Goal: Task Accomplishment & Management: Manage account settings

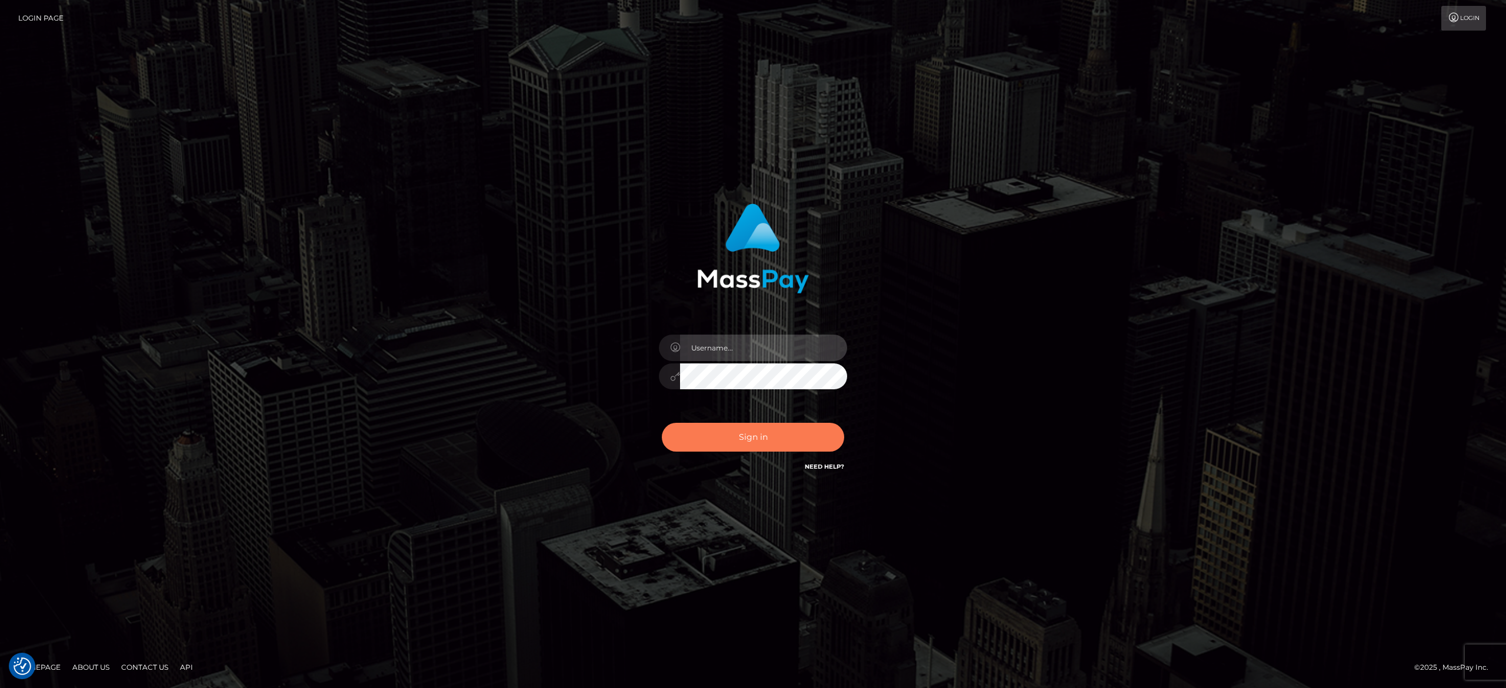
type input "[PERSON_NAME].[PERSON_NAME]"
click at [749, 444] on button "Sign in" at bounding box center [753, 437] width 182 height 29
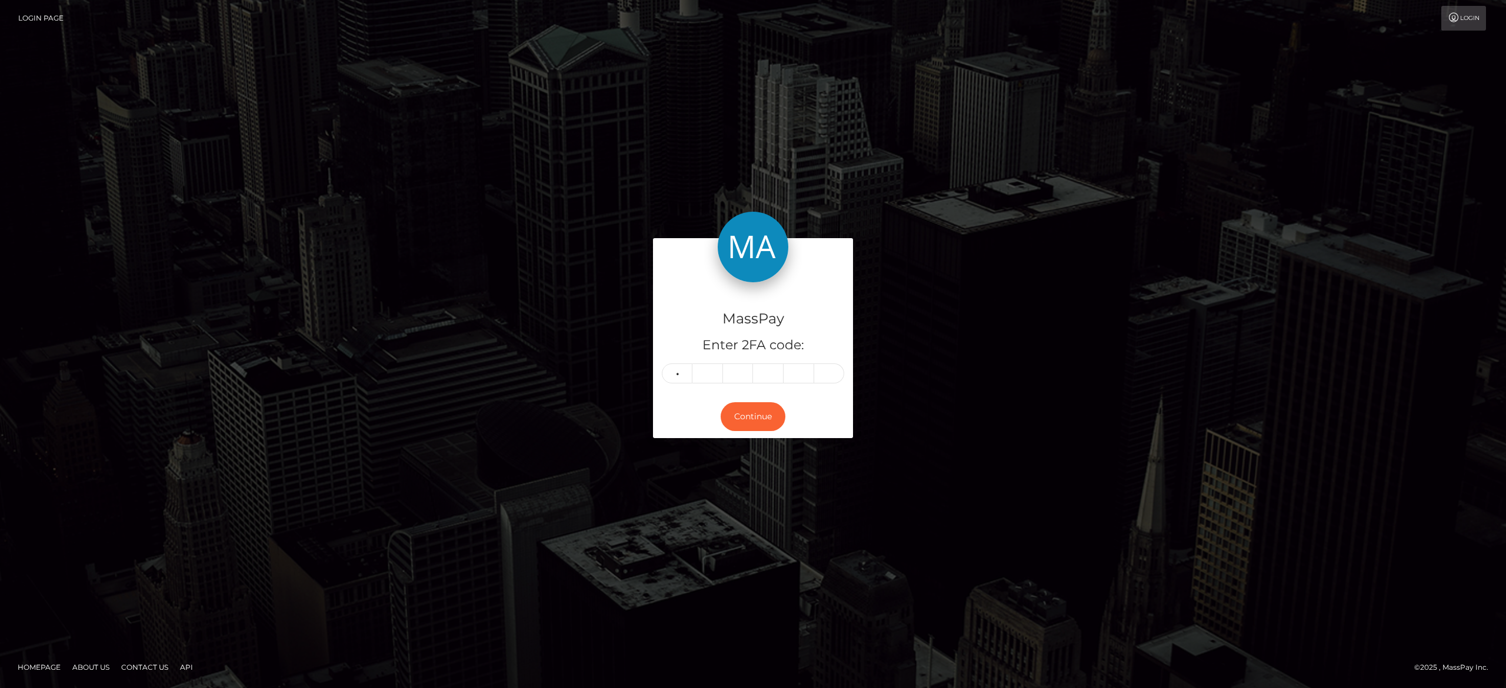
type input "1"
type input "9"
type input "1"
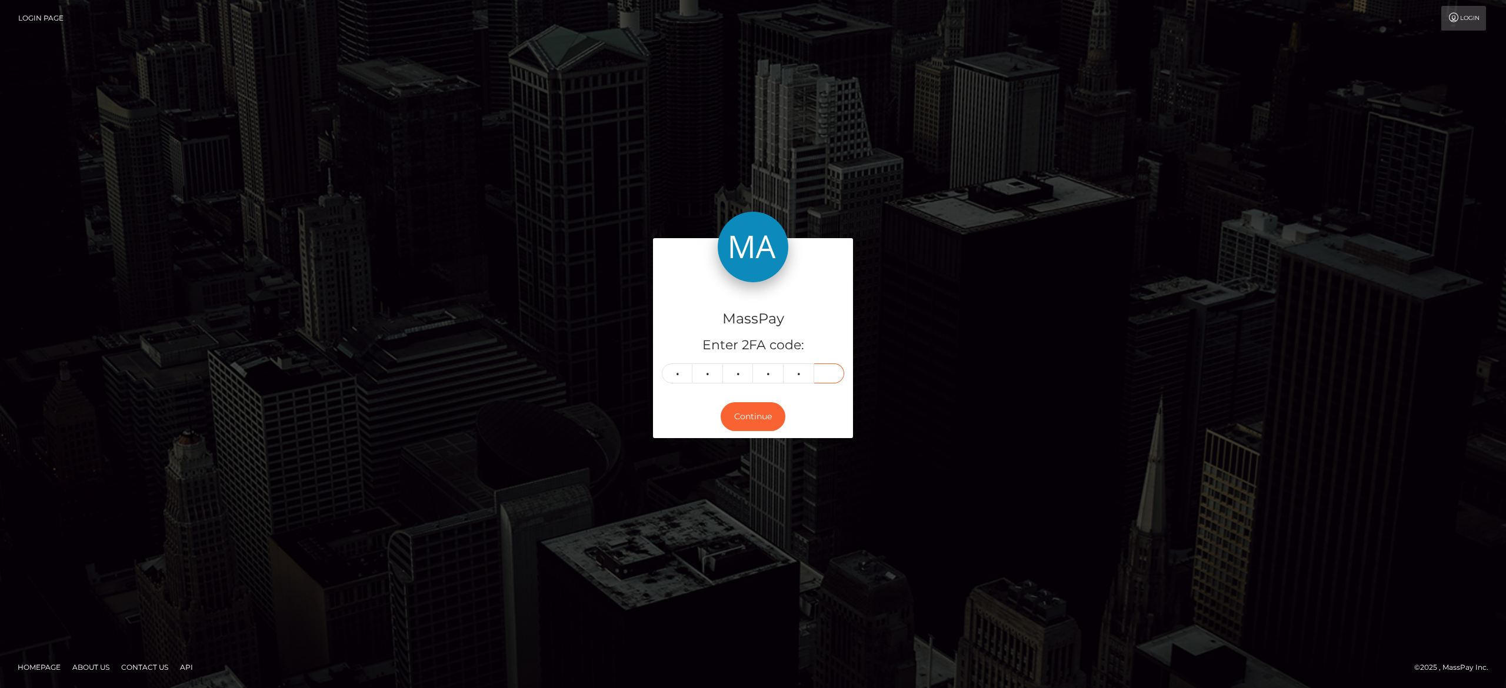
type input "9"
